Goal: Task Accomplishment & Management: Complete application form

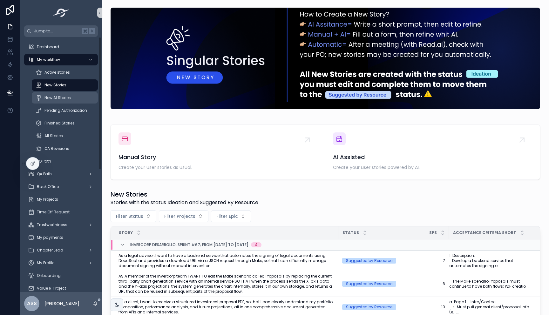
click at [60, 99] on span "New AI Stories" at bounding box center [57, 97] width 26 height 5
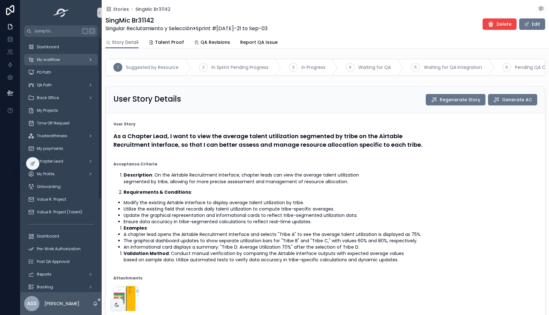
click at [50, 59] on span "My workflow" at bounding box center [48, 59] width 23 height 5
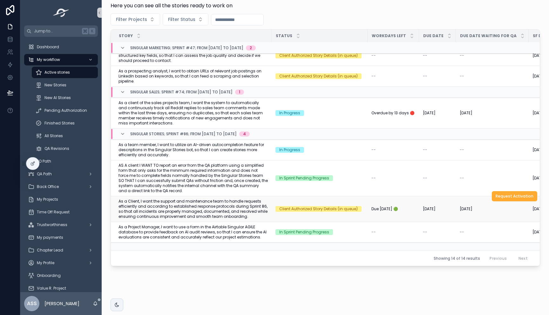
scroll to position [126, 0]
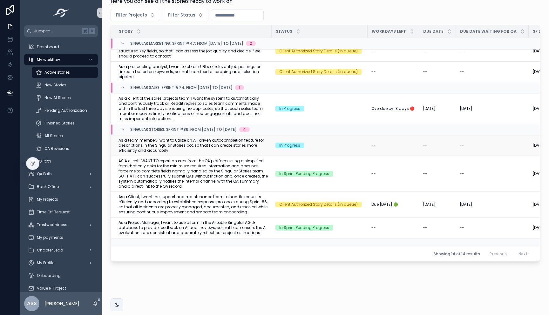
click at [241, 144] on span "As a team member, I want to utilize an AI-driven autocompletion feature for des…" at bounding box center [192, 145] width 149 height 15
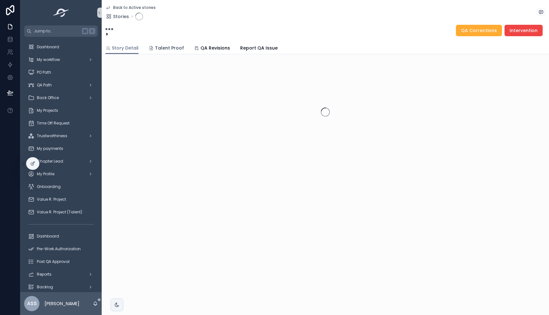
click at [164, 46] on span "Talent Proof" at bounding box center [169, 48] width 29 height 6
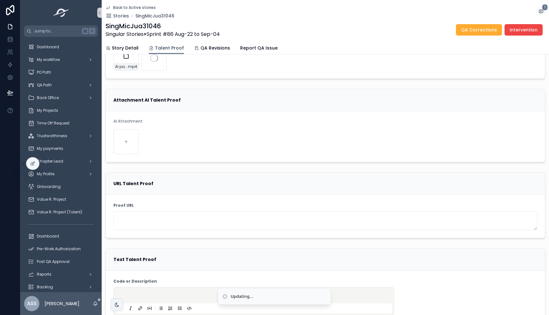
scroll to position [79, 0]
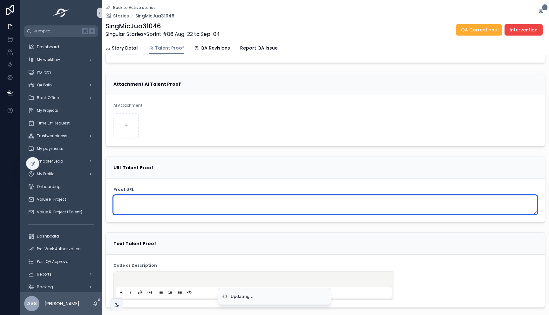
click at [134, 206] on textarea "scrollable content" at bounding box center [325, 204] width 424 height 19
paste textarea "**********"
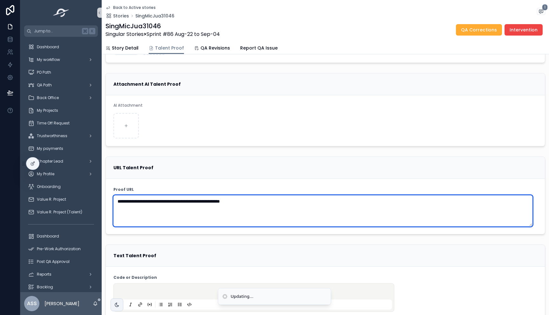
type textarea "**********"
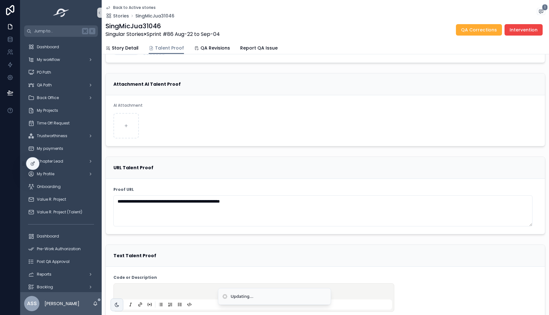
click at [191, 127] on div "scrollable content" at bounding box center [164, 125] width 102 height 25
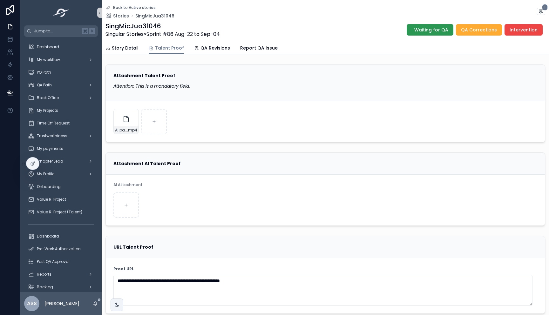
click at [426, 28] on span "Waiting for QA" at bounding box center [431, 30] width 34 height 6
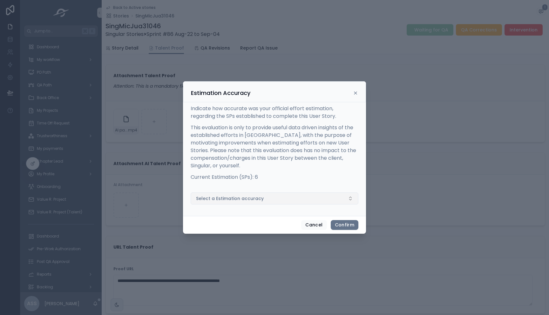
click at [279, 199] on button "Select a Estimation accuracy" at bounding box center [274, 198] width 168 height 12
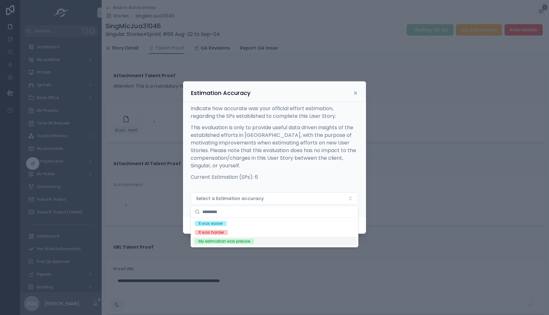
click at [233, 242] on div "My estimation was precise" at bounding box center [223, 241] width 51 height 5
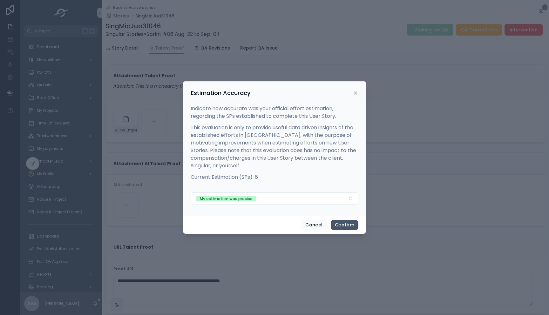
click at [342, 222] on button "Confirm" at bounding box center [345, 225] width 28 height 10
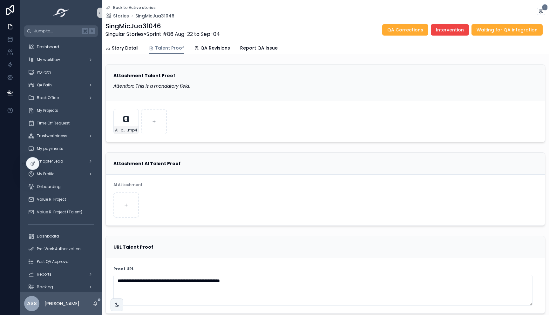
click at [109, 10] on icon "scrollable content" at bounding box center [107, 7] width 5 height 5
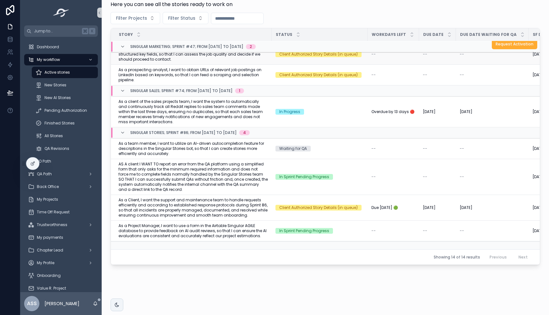
scroll to position [126, 0]
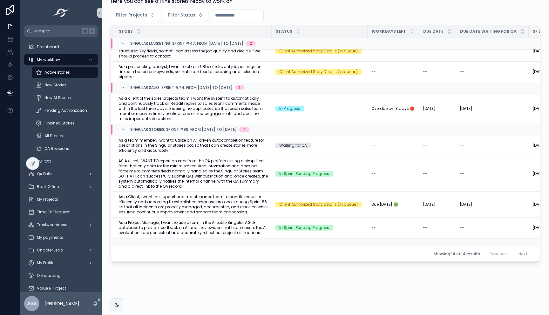
click at [237, 224] on span "As a Project Manager, I want to use a form in the Airtable Singular AGILE datab…" at bounding box center [192, 227] width 149 height 15
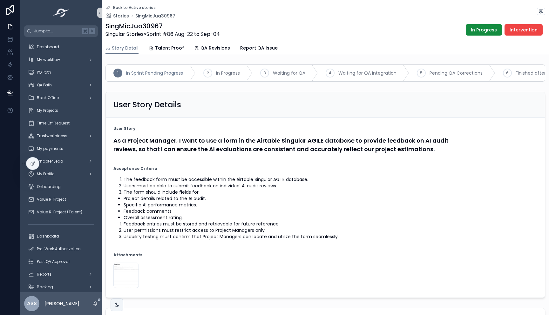
click at [169, 48] on span "Talent Proof" at bounding box center [169, 48] width 29 height 6
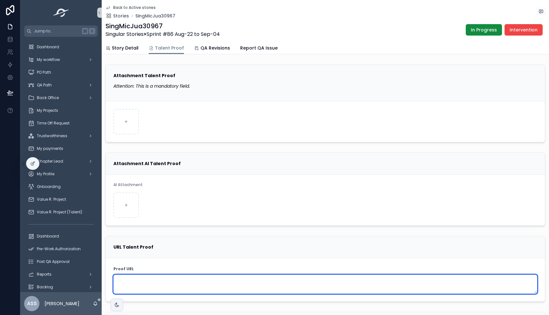
click at [152, 285] on textarea "scrollable content" at bounding box center [325, 284] width 424 height 19
paste textarea "**********"
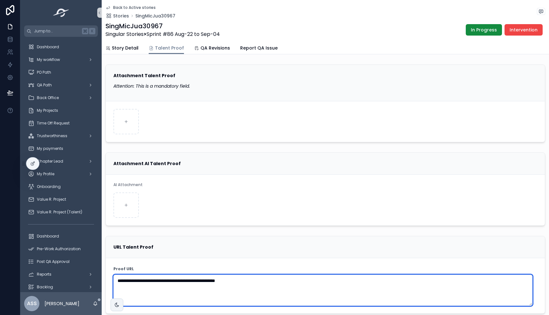
type textarea "**********"
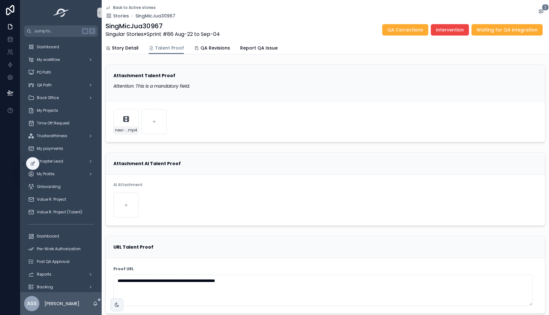
click at [108, 8] on icon "scrollable content" at bounding box center [107, 7] width 5 height 5
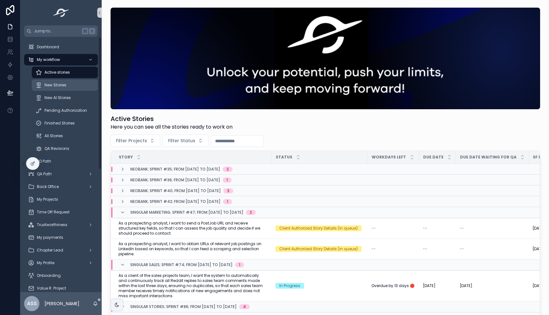
click at [56, 88] on div "New Stories" at bounding box center [65, 85] width 58 height 10
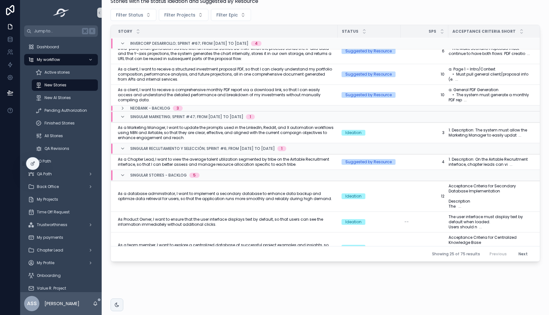
scroll to position [33, 1]
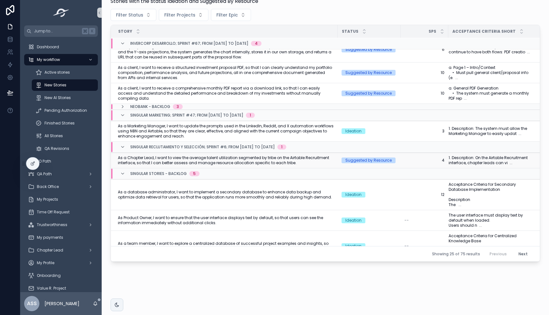
click at [393, 162] on span "Suggested by Resource" at bounding box center [368, 160] width 54 height 6
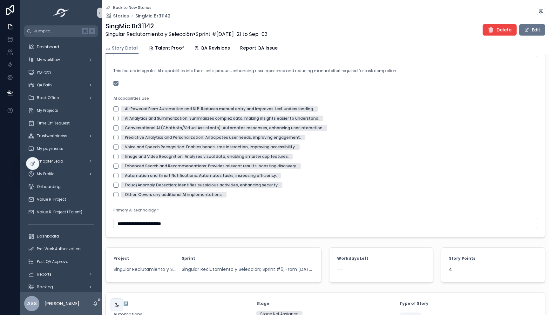
scroll to position [641, 0]
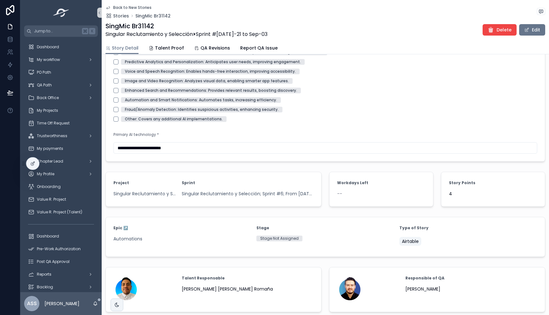
click at [452, 197] on span "4" at bounding box center [493, 193] width 88 height 6
click at [527, 30] on button "Edit" at bounding box center [532, 29] width 26 height 11
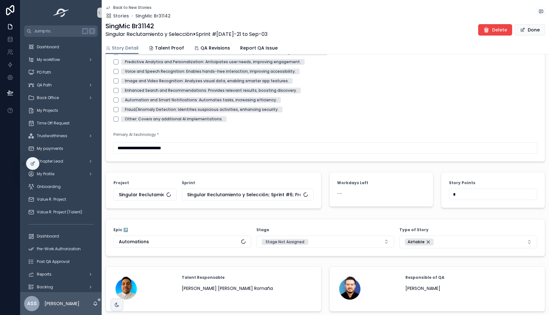
click at [458, 199] on input "*" at bounding box center [493, 194] width 88 height 9
drag, startPoint x: 459, startPoint y: 201, endPoint x: 428, endPoint y: 197, distance: 30.7
click at [453, 197] on input "*" at bounding box center [493, 194] width 88 height 9
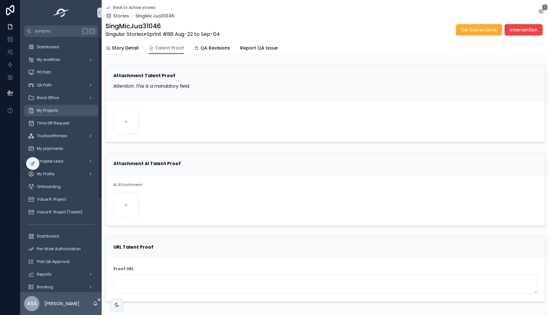
click at [61, 109] on div "My Projects" at bounding box center [61, 110] width 66 height 10
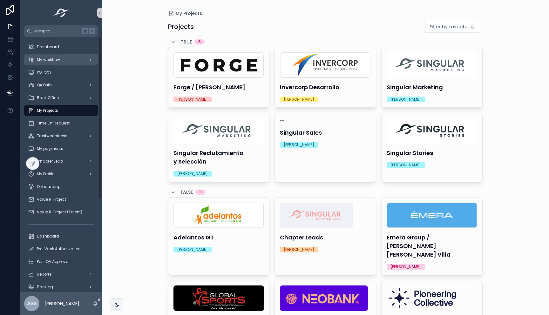
click at [57, 64] on div "My workflow" at bounding box center [61, 60] width 66 height 10
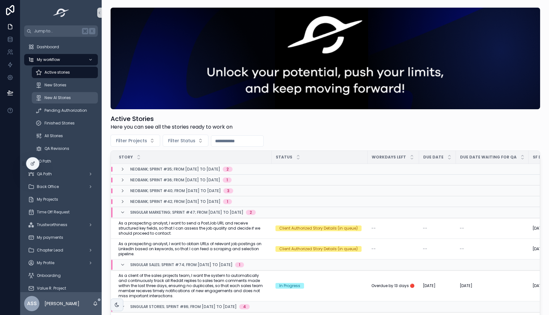
click at [59, 95] on span "New AI Stories" at bounding box center [57, 97] width 26 height 5
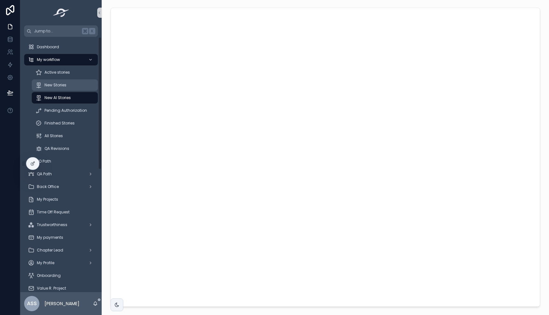
click at [65, 85] on span "New Stories" at bounding box center [55, 85] width 22 height 5
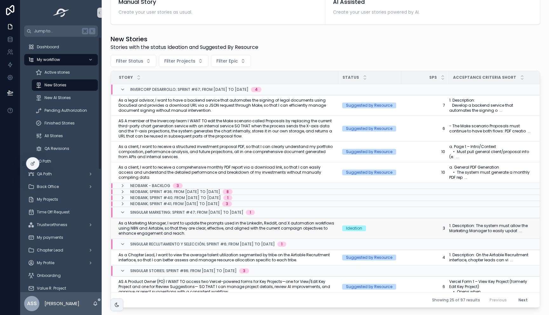
scroll to position [201, 0]
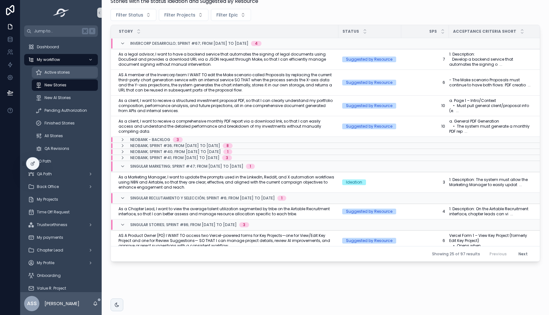
click at [65, 75] on div "Active stories" at bounding box center [65, 72] width 58 height 10
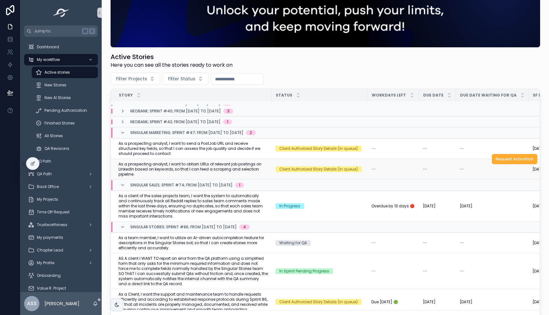
scroll to position [56, 0]
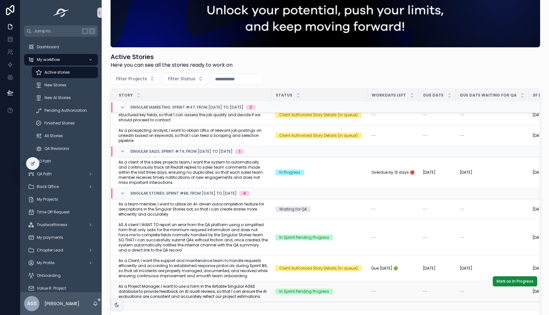
click at [215, 290] on span "As a Project Manager, I want to use a form in the Airtable Singular AGILE datab…" at bounding box center [192, 291] width 149 height 15
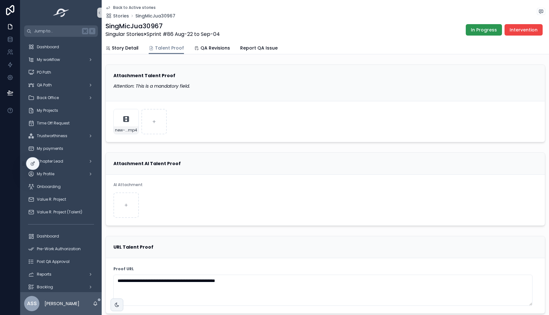
click at [470, 34] on button "In Progress" at bounding box center [483, 29] width 36 height 11
click at [420, 29] on span "Waiting for QA" at bounding box center [431, 30] width 34 height 6
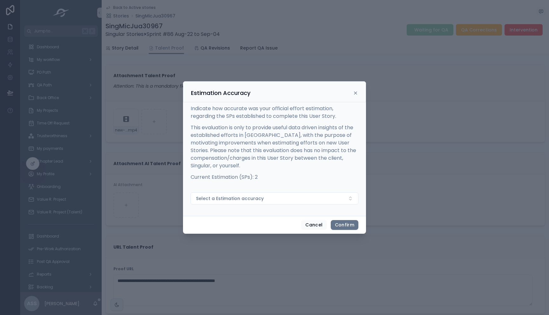
click at [241, 205] on form "Select a Estimation accuracy" at bounding box center [274, 201] width 168 height 18
click at [240, 200] on span "Select a Estimation accuracy" at bounding box center [230, 198] width 68 height 6
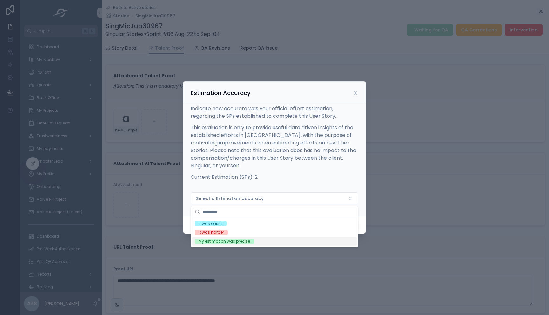
click at [241, 239] on div "My estimation was precise" at bounding box center [223, 241] width 51 height 5
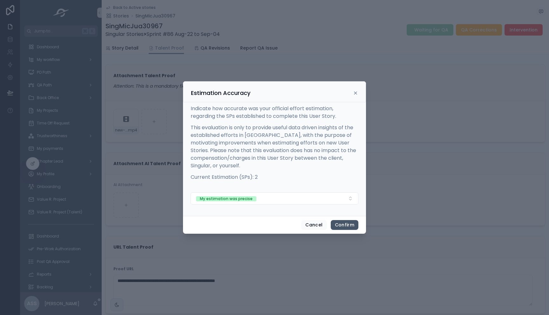
click at [351, 220] on button "Confirm" at bounding box center [345, 225] width 28 height 10
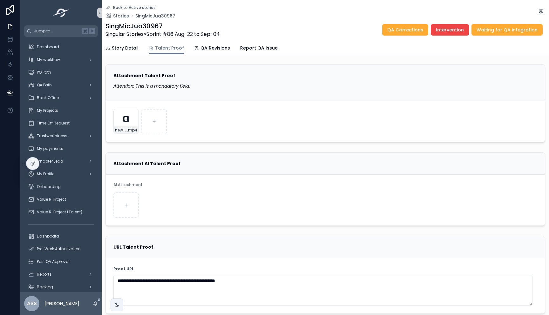
click at [108, 9] on icon "scrollable content" at bounding box center [107, 7] width 5 height 5
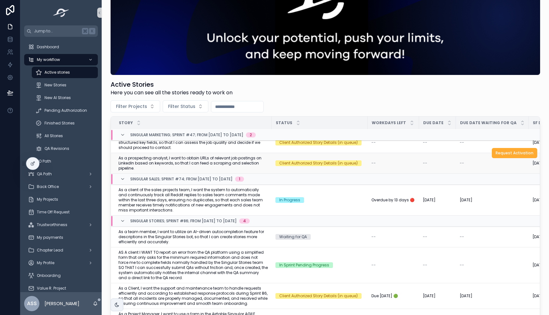
scroll to position [126, 0]
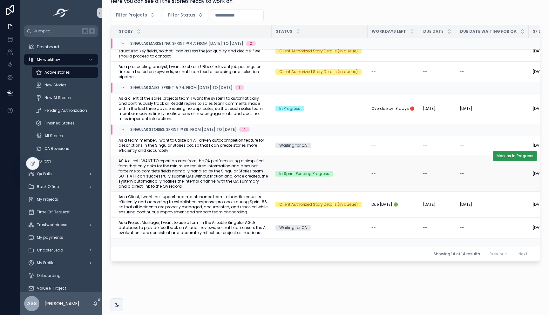
click at [496, 153] on span "Mark as In Progress" at bounding box center [514, 155] width 37 height 5
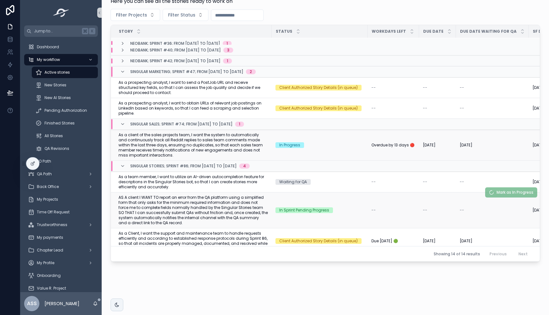
scroll to position [0, 0]
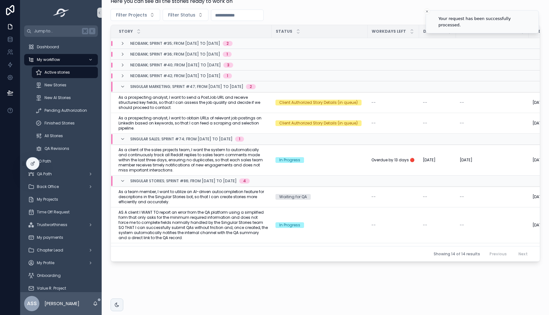
click at [0, 0] on span "Request Activation" at bounding box center [0, 0] width 0 height 0
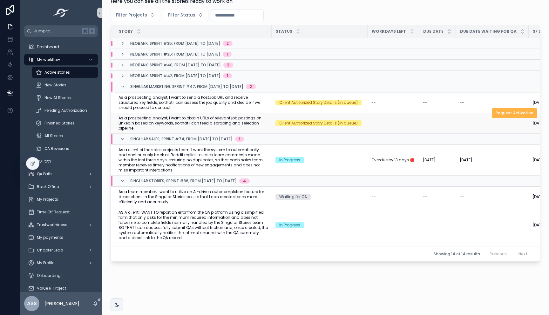
click at [498, 114] on span "Request Activation" at bounding box center [514, 112] width 38 height 5
click at [54, 95] on span "New AI Stories" at bounding box center [57, 97] width 26 height 5
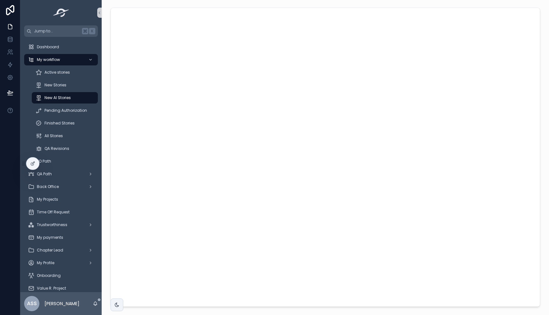
click at [62, 79] on div "New Stories" at bounding box center [65, 85] width 74 height 13
click at [63, 74] on span "Active stories" at bounding box center [56, 72] width 25 height 5
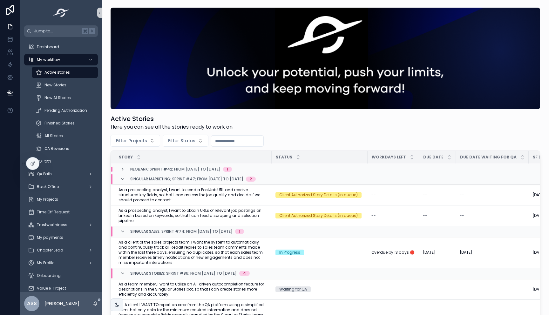
scroll to position [35, 0]
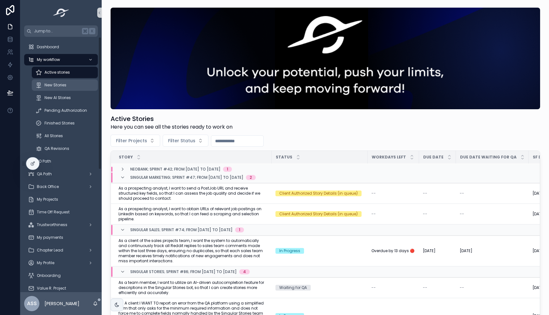
click at [61, 87] on span "New Stories" at bounding box center [55, 85] width 22 height 5
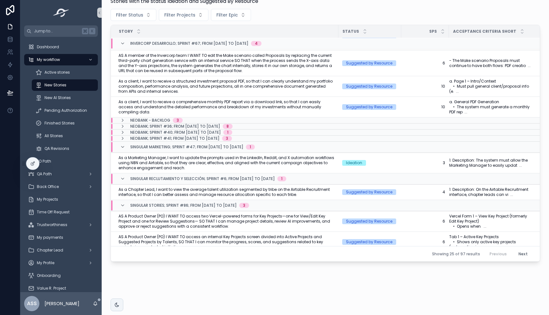
scroll to position [20, 0]
click at [305, 191] on span "As a Chapter Lead, I want to view the average talent utilization segmented by t…" at bounding box center [226, 192] width 216 height 10
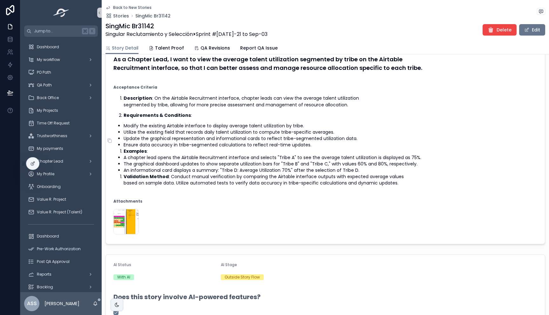
scroll to position [83, 0]
click at [172, 181] on li "Validation Method : Conduct manual verification by comparing the Airtable inter…" at bounding box center [330, 179] width 413 height 13
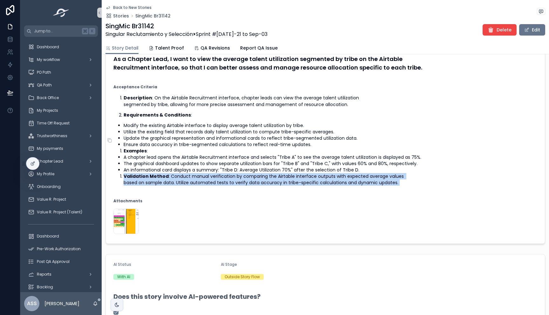
click at [172, 181] on li "Validation Method : Conduct manual verification by comparing the Airtable inter…" at bounding box center [330, 179] width 413 height 13
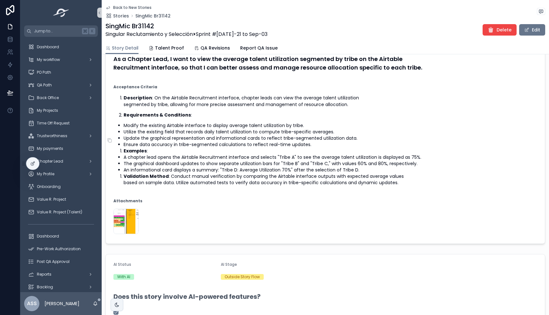
click at [199, 184] on li "Validation Method : Conduct manual verification by comparing the Airtable inter…" at bounding box center [330, 179] width 413 height 13
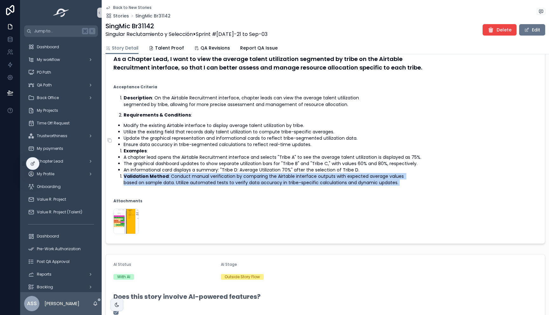
click at [199, 184] on li "Validation Method : Conduct manual verification by comparing the Airtable inter…" at bounding box center [330, 179] width 413 height 13
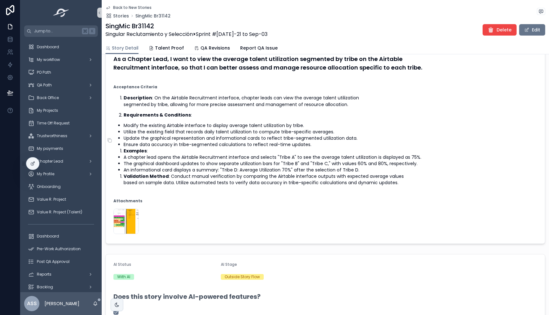
click at [215, 182] on li "Validation Method : Conduct manual verification by comparing the Airtable inter…" at bounding box center [330, 179] width 413 height 13
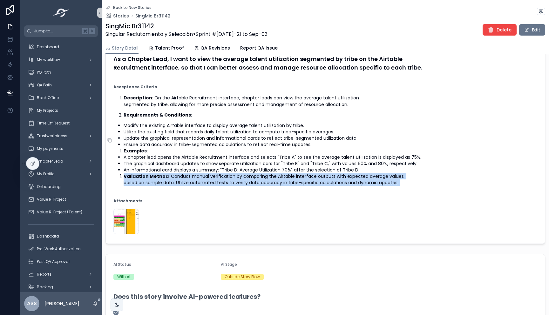
click at [215, 182] on li "Validation Method : Conduct manual verification by comparing the Airtable inter…" at bounding box center [330, 179] width 413 height 13
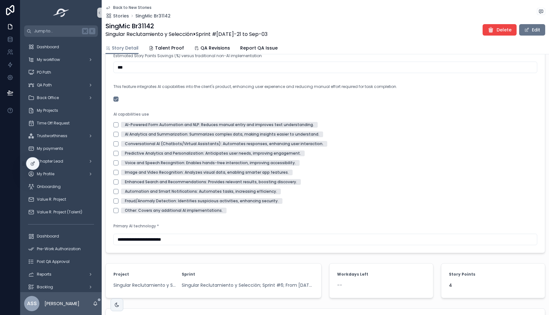
scroll to position [586, 0]
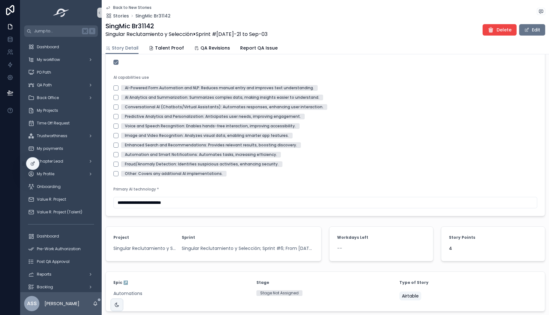
click at [449, 251] on span "4" at bounding box center [493, 248] width 88 height 6
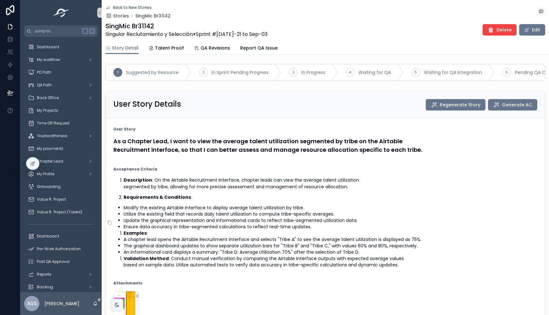
scroll to position [0, 0]
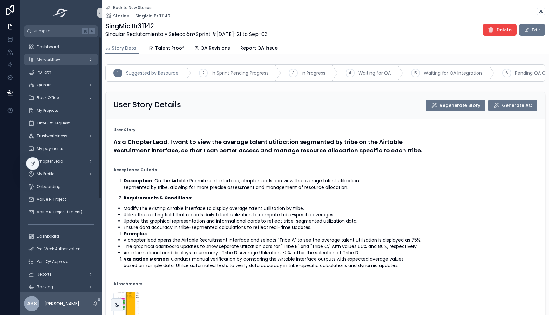
click at [81, 57] on div "My workflow" at bounding box center [61, 60] width 66 height 10
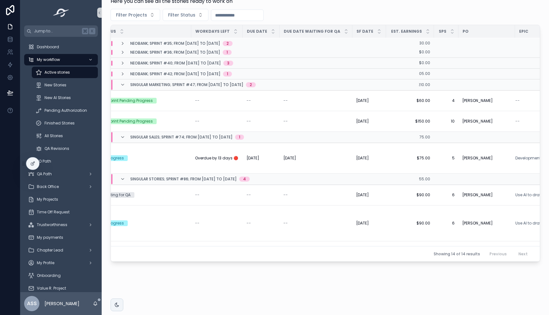
scroll to position [0, 176]
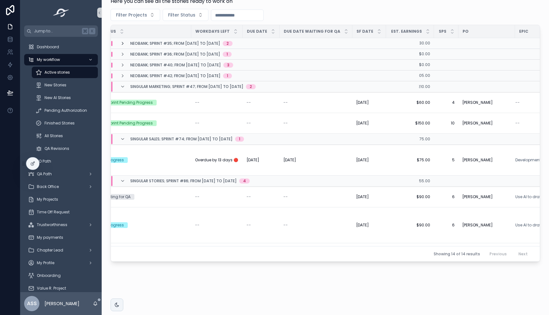
click at [121, 41] on icon "scrollable content" at bounding box center [122, 43] width 5 height 5
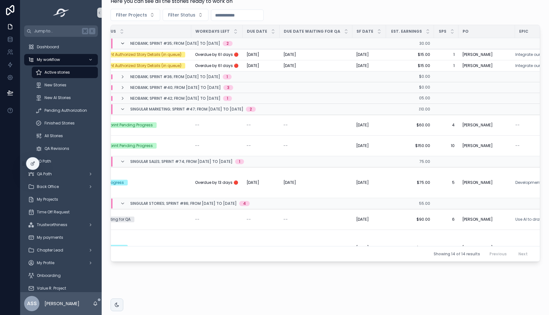
click at [123, 42] on icon "scrollable content" at bounding box center [122, 43] width 5 height 5
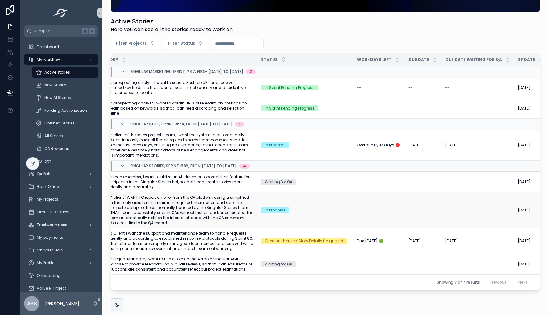
scroll to position [0, 12]
